Goal: Navigation & Orientation: Find specific page/section

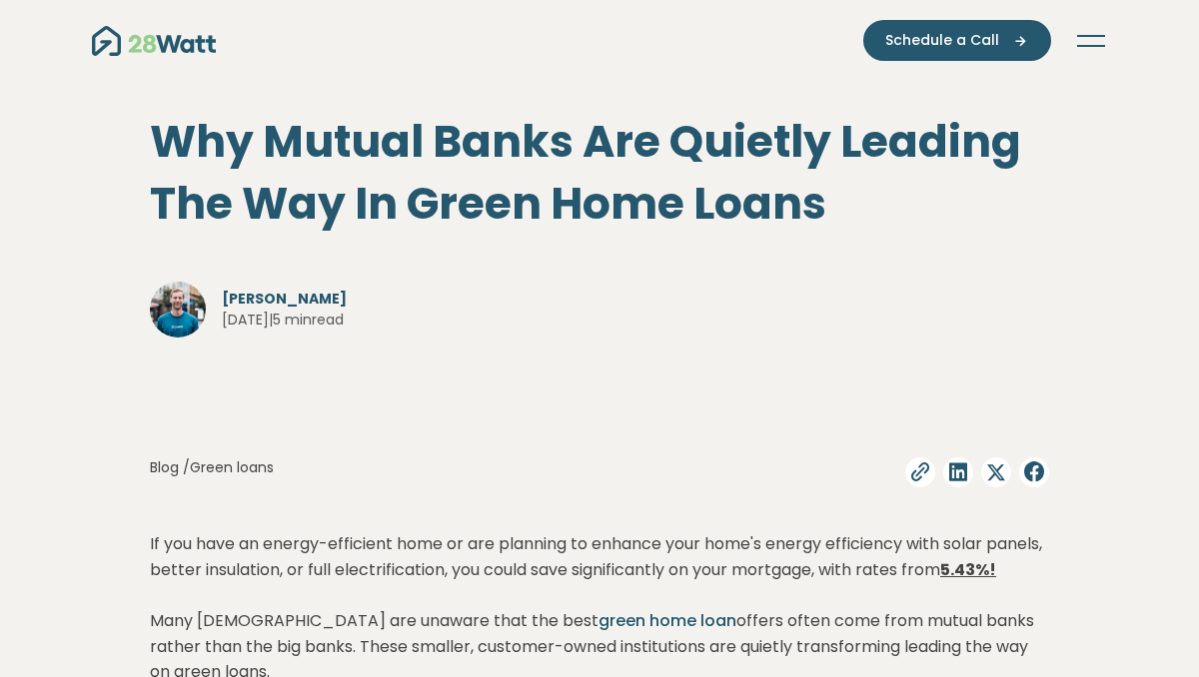
click at [1084, 42] on button "Toggle navigation" at bounding box center [1091, 41] width 32 height 20
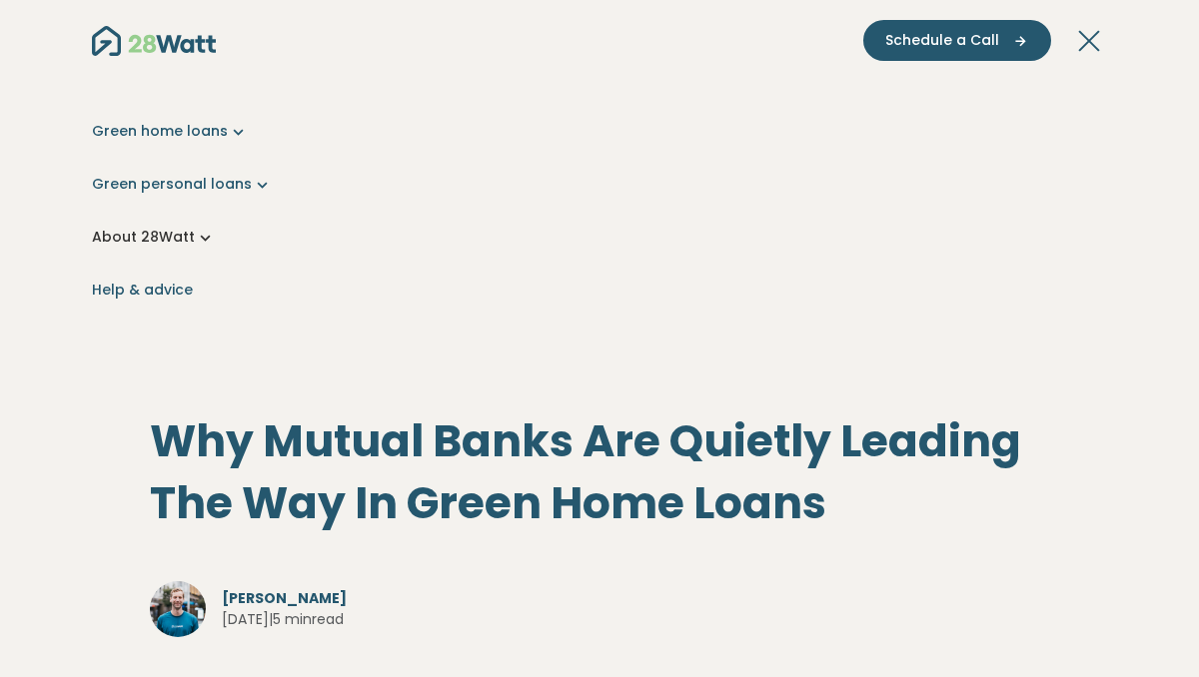
click at [200, 239] on icon "Main navigation" at bounding box center [205, 237] width 21 height 21
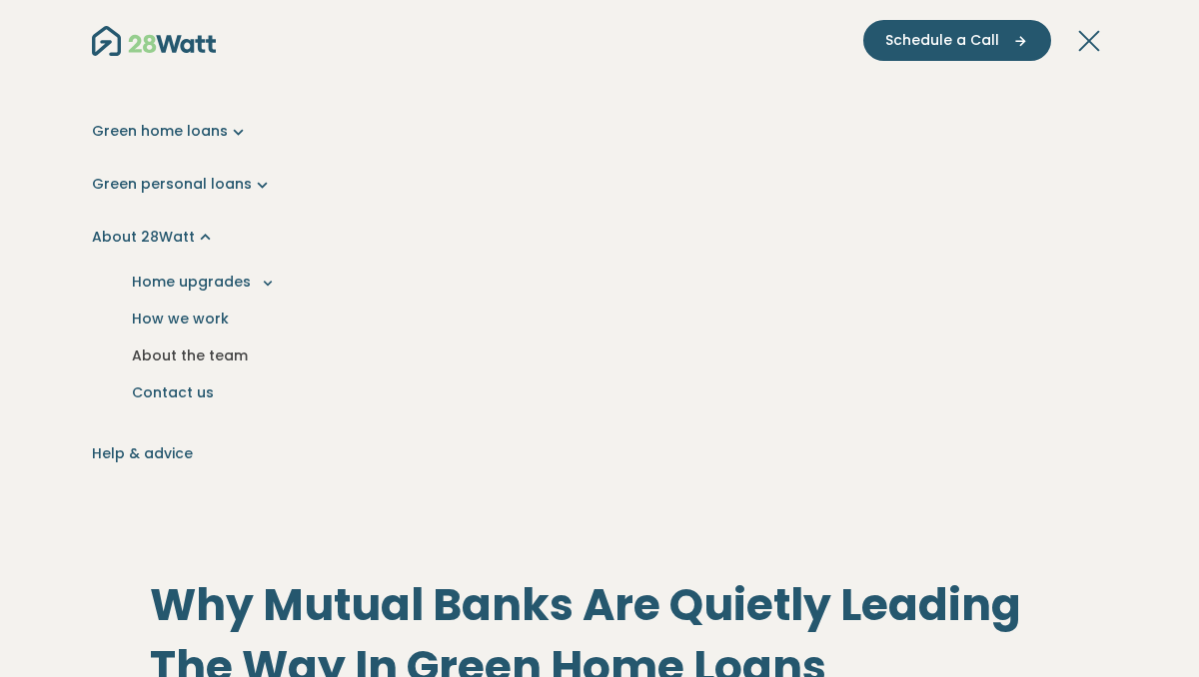
click at [216, 357] on link "About the team" at bounding box center [599, 356] width 983 height 37
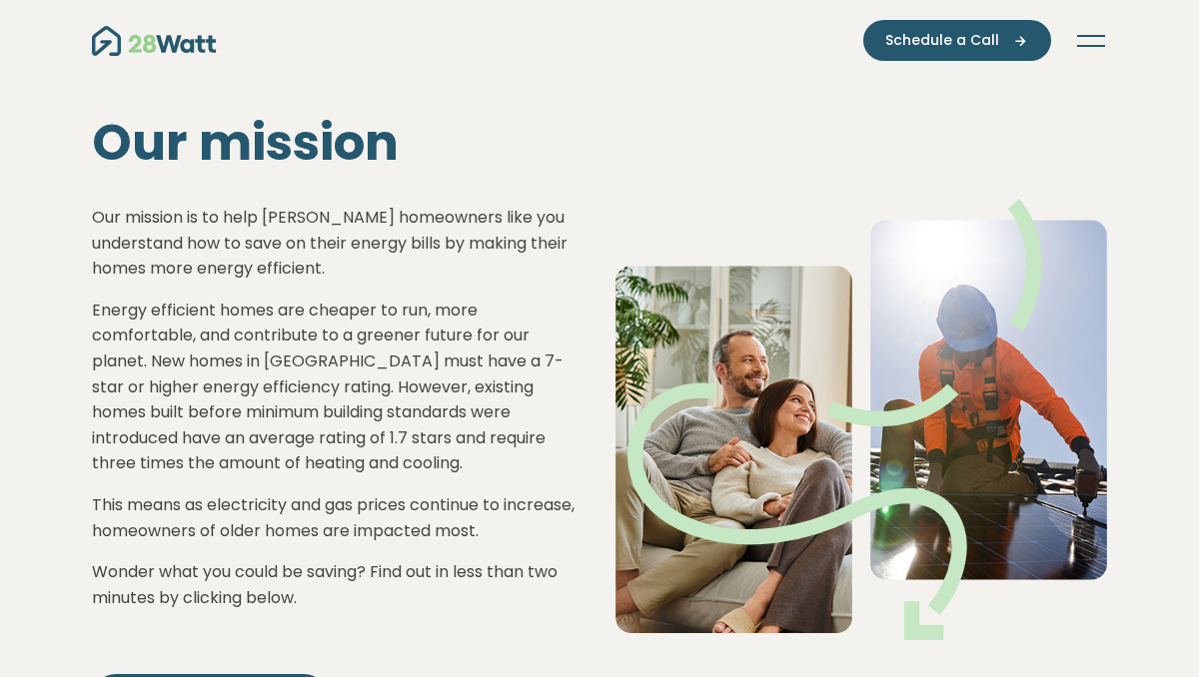
click at [1095, 38] on button "Toggle navigation" at bounding box center [1091, 41] width 32 height 20
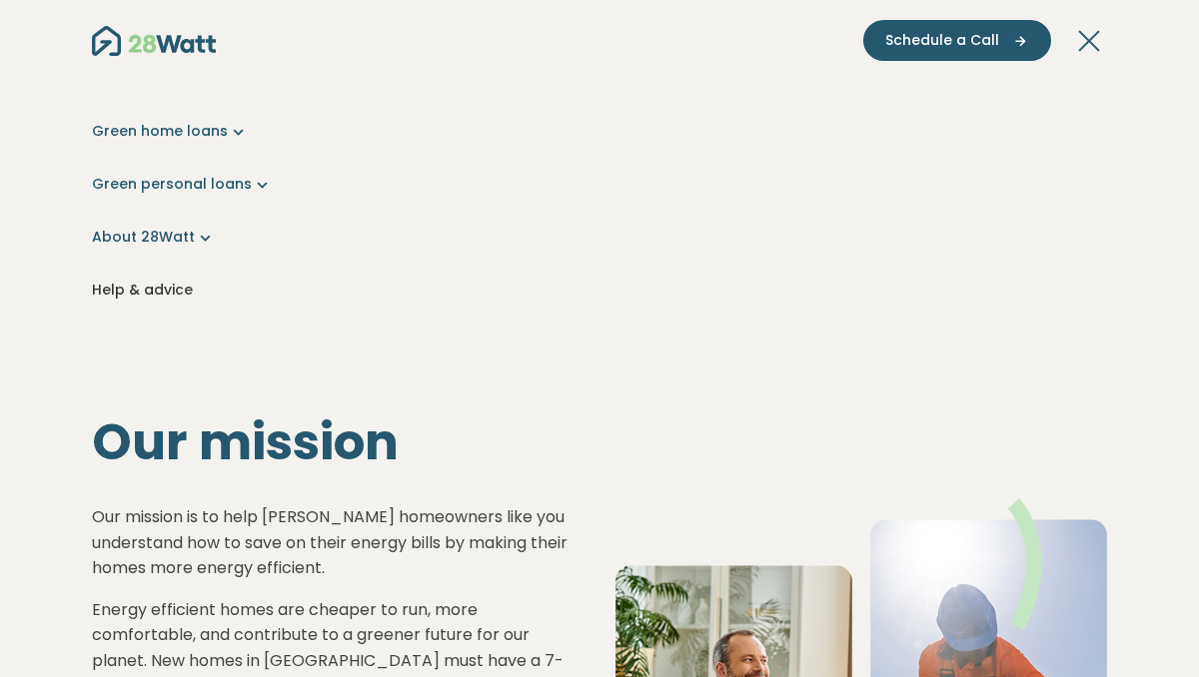
click at [177, 289] on link "Help & advice" at bounding box center [599, 290] width 1015 height 21
click at [138, 288] on link "Help & advice" at bounding box center [599, 290] width 1015 height 21
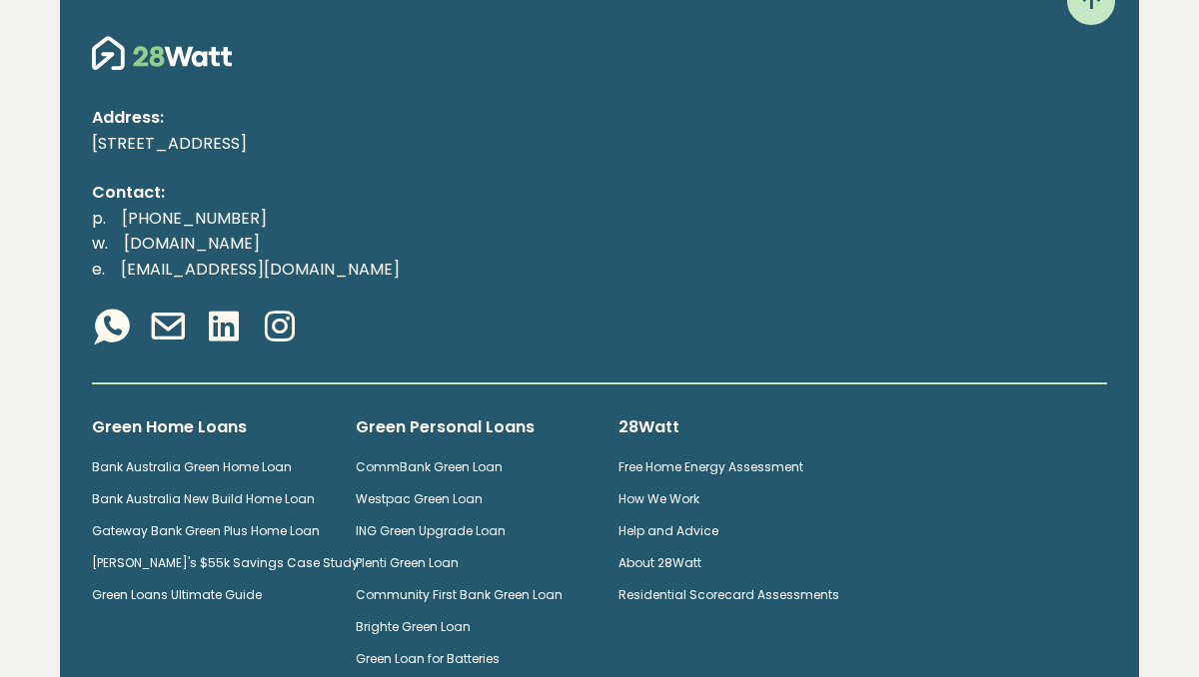
scroll to position [3524, 0]
